Goal: Check status: Check status

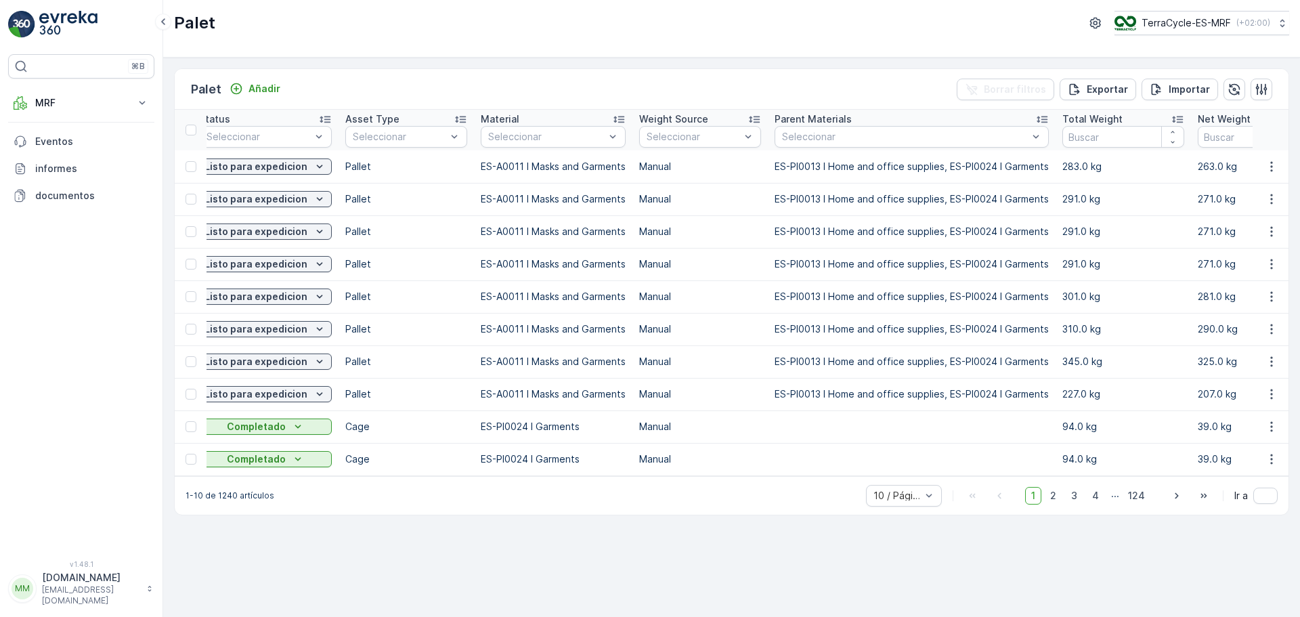
scroll to position [0, 287]
click at [100, 108] on p "MRF" at bounding box center [81, 103] width 92 height 14
click at [70, 185] on p "Proceso" at bounding box center [54, 183] width 38 height 14
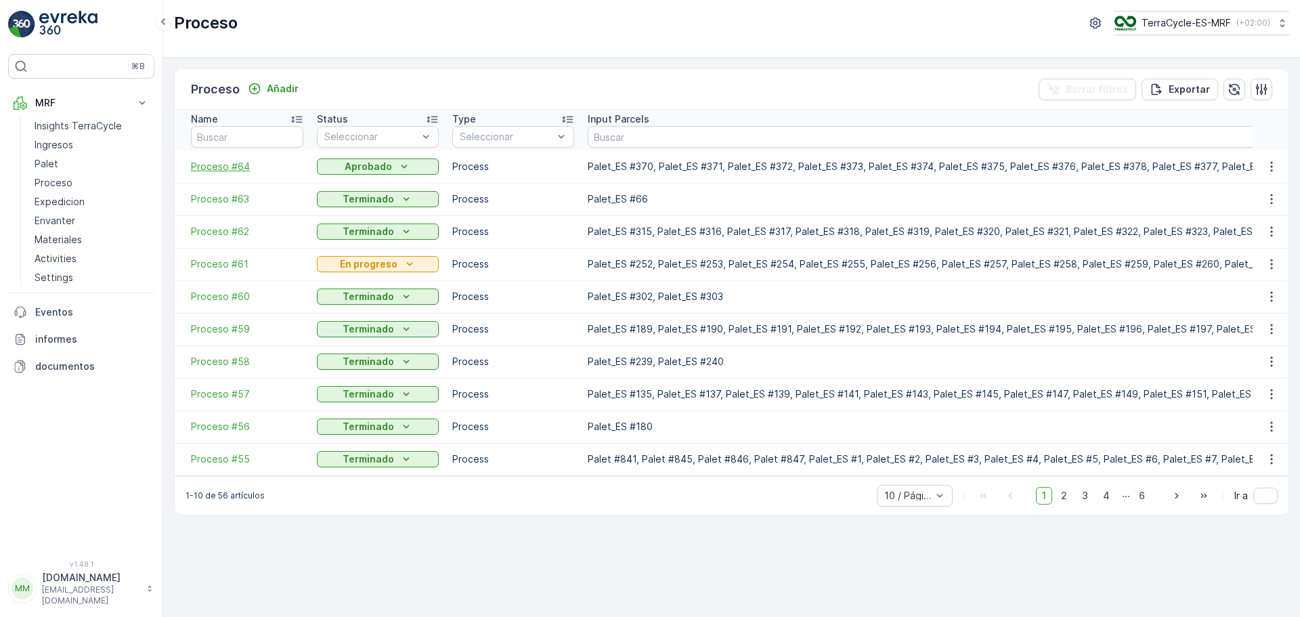
click at [235, 165] on span "Proceso #64" at bounding box center [247, 167] width 112 height 14
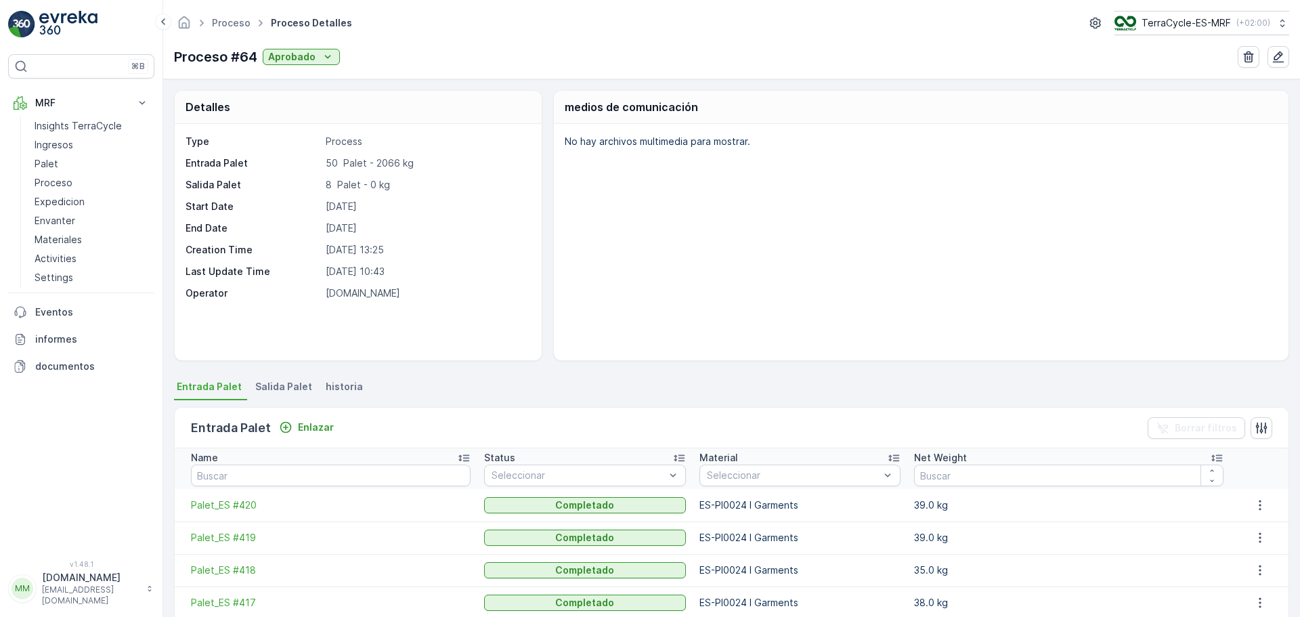
click at [287, 393] on span "Salida Palet" at bounding box center [283, 387] width 57 height 14
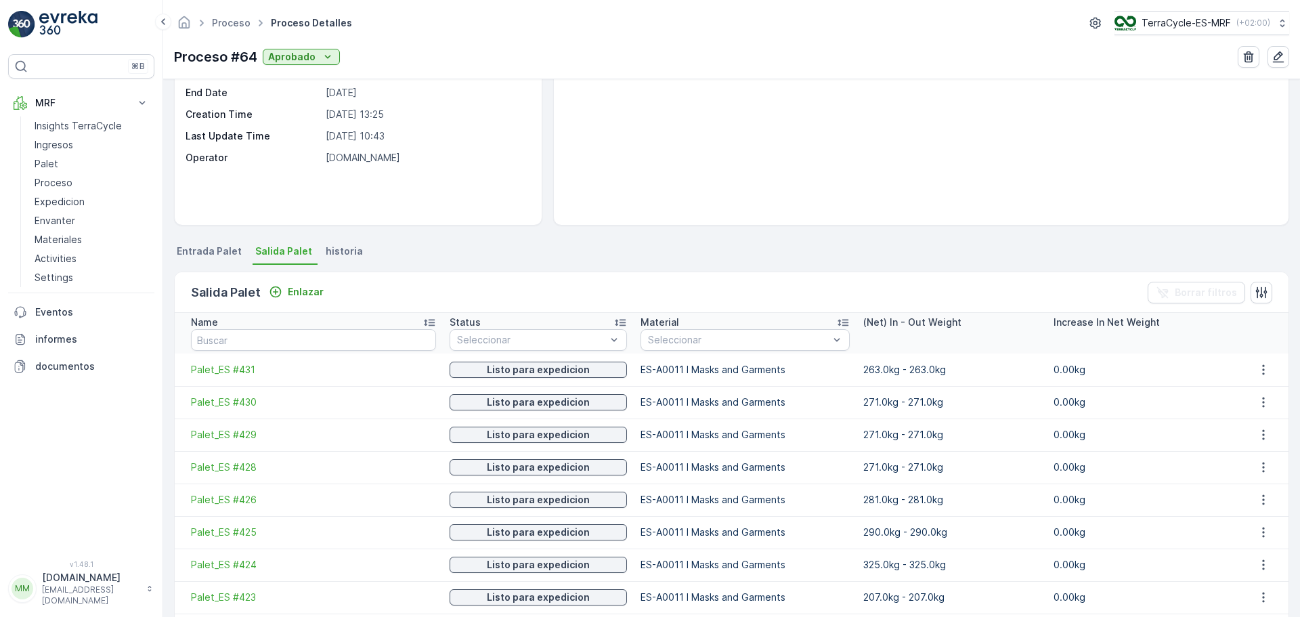
scroll to position [203, 0]
